Goal: Transaction & Acquisition: Subscribe to service/newsletter

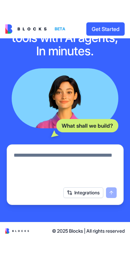
scroll to position [40, 0]
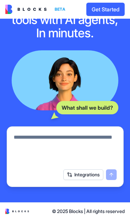
click at [89, 139] on textarea at bounding box center [65, 149] width 103 height 32
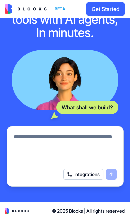
click at [41, 9] on img at bounding box center [25, 9] width 41 height 9
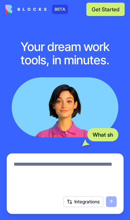
click at [62, 10] on div "BETA" at bounding box center [60, 9] width 16 height 9
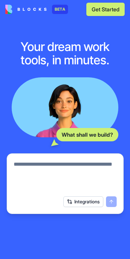
click at [28, 8] on img at bounding box center [25, 9] width 41 height 9
click at [95, 106] on div at bounding box center [65, 107] width 107 height 60
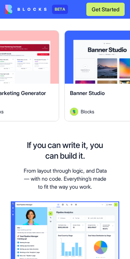
scroll to position [289, 0]
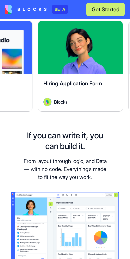
click at [75, 83] on span "Hiring Application Form" at bounding box center [72, 83] width 59 height 7
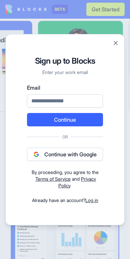
click at [112, 47] on div "Signup to Blocks Sign up to Blocks Enter your work email Email Continue Or Cont…" at bounding box center [64, 129] width 119 height 191
click at [115, 40] on button "Close" at bounding box center [115, 43] width 7 height 7
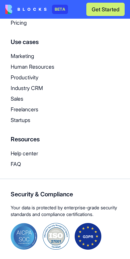
scroll to position [1661, 0]
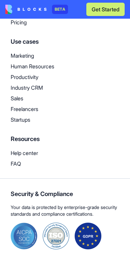
click at [22, 26] on p "Pricing" at bounding box center [65, 22] width 109 height 8
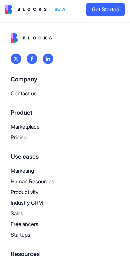
scroll to position [984, 0]
click at [38, 130] on p "Marketplace" at bounding box center [65, 126] width 109 height 8
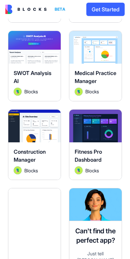
scroll to position [2479, 0]
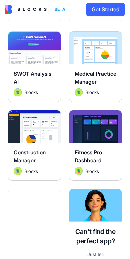
click at [33, 158] on span "Construction Manager" at bounding box center [30, 156] width 32 height 15
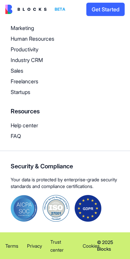
click at [43, 161] on span "Security & Compliance" at bounding box center [65, 165] width 109 height 9
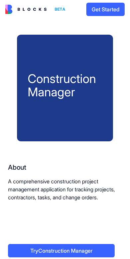
scroll to position [77, 0]
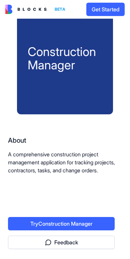
click at [80, 82] on div "Construction Manager" at bounding box center [65, 61] width 96 height 107
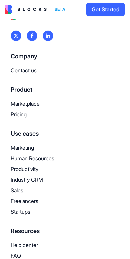
scroll to position [392, 0]
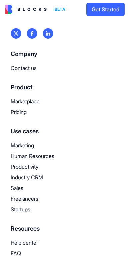
click at [40, 181] on p "Industry CRM" at bounding box center [65, 177] width 109 height 8
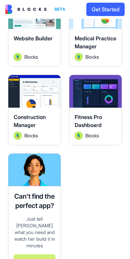
click at [36, 126] on span "Construction Manager" at bounding box center [30, 121] width 32 height 15
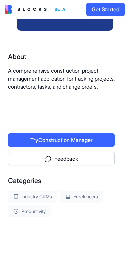
scroll to position [102, 0]
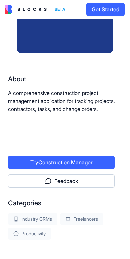
click at [84, 169] on button "Try Construction Manager" at bounding box center [61, 161] width 107 height 13
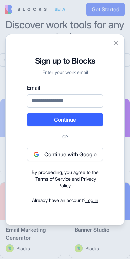
click at [83, 154] on button "Continue with Google" at bounding box center [65, 153] width 76 height 13
